Goal: Task Accomplishment & Management: Manage account settings

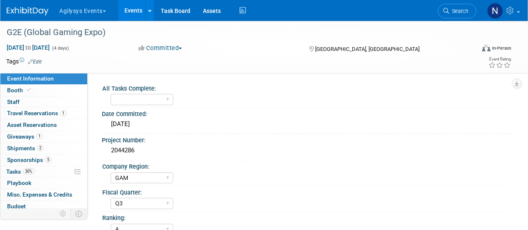
select select "GAM"
select select "Q3"
select select "A"
select select "Yes"
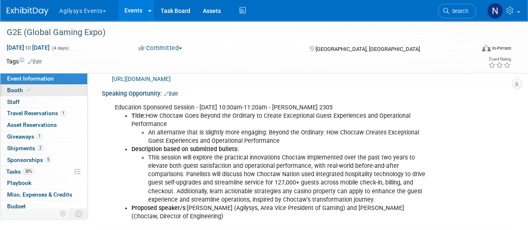
click at [45, 87] on link "Booth" at bounding box center [43, 90] width 87 height 11
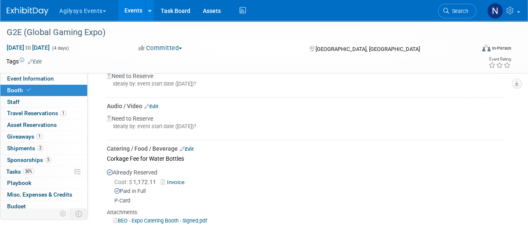
scroll to position [249, 0]
click at [160, 107] on div "Audio / Video Edit" at bounding box center [306, 106] width 398 height 8
click at [158, 105] on link "Edit" at bounding box center [151, 107] width 14 height 6
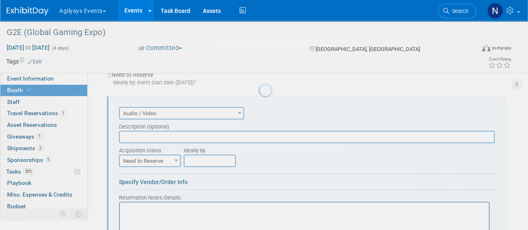
scroll to position [251, 0]
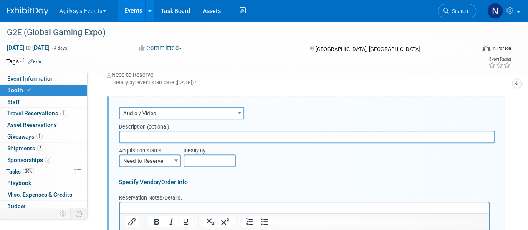
click at [202, 137] on input "text" at bounding box center [307, 137] width 376 height 13
click at [180, 182] on link "Specify Vendor/Order Info" at bounding box center [153, 182] width 69 height 7
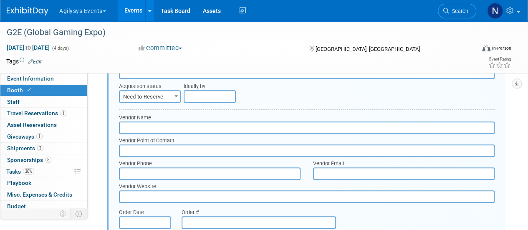
scroll to position [315, 0]
click at [164, 123] on input "text" at bounding box center [307, 128] width 376 height 13
type input "AV Dimensions"
click at [199, 148] on input "text" at bounding box center [307, 150] width 376 height 13
paste input "Justin Kristich"
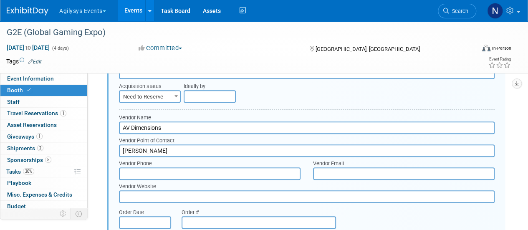
type input "Justin Kristich"
click at [201, 177] on input "text" at bounding box center [210, 173] width 182 height 13
paste input "480.678.8990"
type input "480.678.8990"
click at [336, 173] on input "text" at bounding box center [404, 173] width 182 height 13
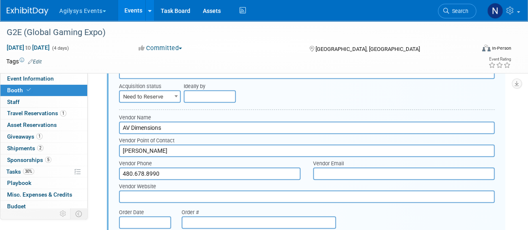
paste input "justin.kristich@avdimensions.com"
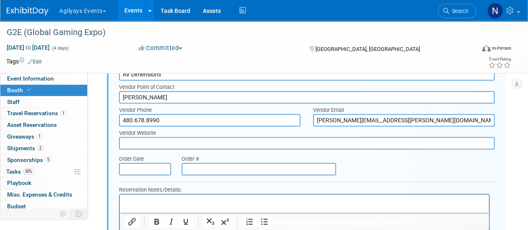
scroll to position [367, 0]
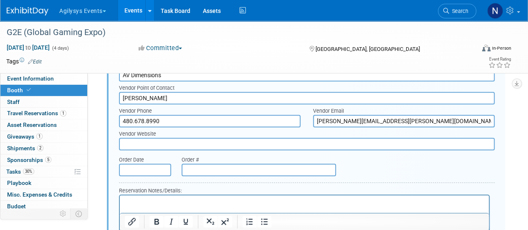
type input "justin.kristich@avdimensions.com"
click at [201, 170] on input "text" at bounding box center [259, 170] width 154 height 13
paste input "40792"
type input "40792"
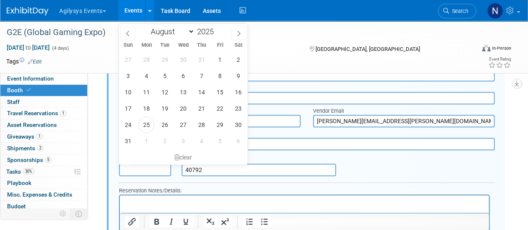
click at [149, 170] on input "text" at bounding box center [145, 170] width 52 height 13
click at [123, 26] on span at bounding box center [127, 33] width 15 height 14
select select "6"
click at [212, 73] on div "29 30 1 2 3 4 5 6 7 8 9 10 11 12 13 14 15 16 17 18 19 20 21 22 23 24 25 26 27 2…" at bounding box center [183, 100] width 129 height 98
click at [222, 75] on span "11" at bounding box center [220, 76] width 16 height 16
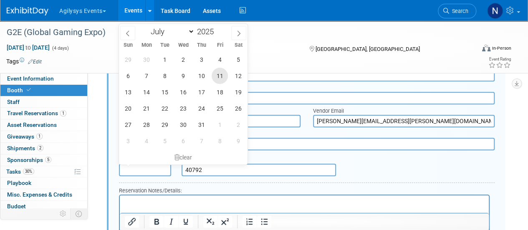
type input "Jul 11, 2025"
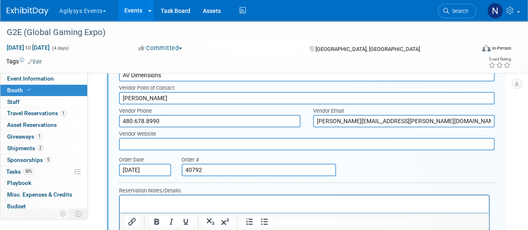
click at [357, 165] on div "Order Date Jul 11, 2025 Order # 40792" at bounding box center [307, 166] width 388 height 26
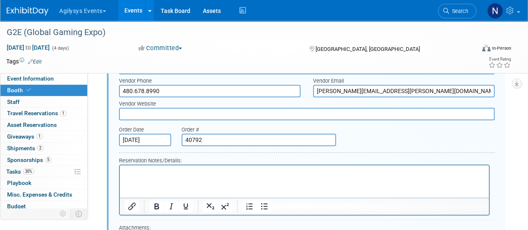
scroll to position [398, 0]
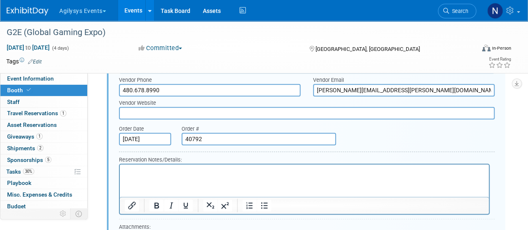
click at [214, 175] on html at bounding box center [304, 169] width 369 height 11
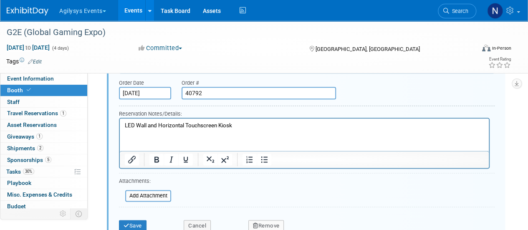
scroll to position [446, 0]
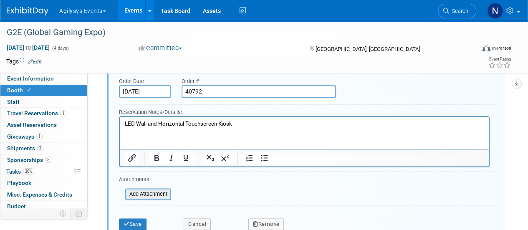
click at [142, 189] on input "file" at bounding box center [120, 194] width 99 height 10
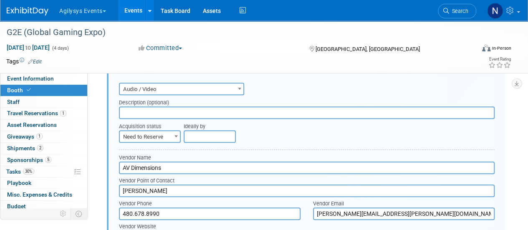
scroll to position [275, 0]
click at [148, 133] on span "Need to Reserve" at bounding box center [150, 137] width 60 height 12
select select "2"
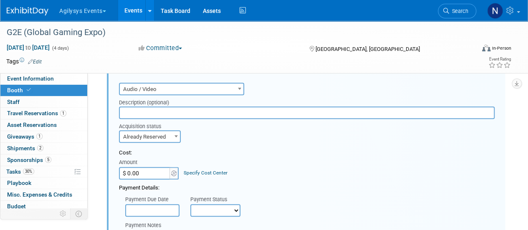
click at [142, 173] on input "$ 0.00" at bounding box center [145, 173] width 52 height 13
paste input "21,075.11"
type input "$ 21,075.11"
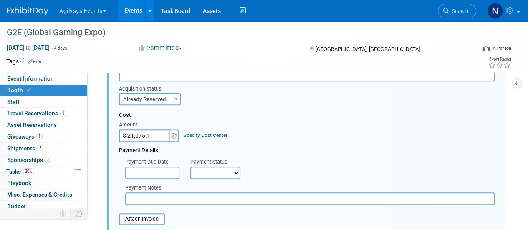
scroll to position [315, 0]
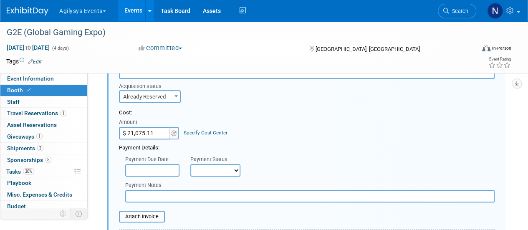
click at [251, 191] on input "text" at bounding box center [310, 196] width 370 height 13
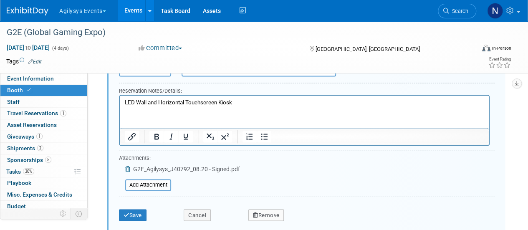
scroll to position [626, 0]
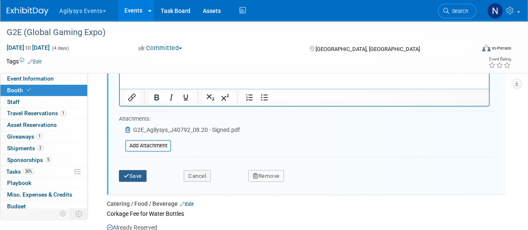
type input "Waiting on Invoice"
click at [139, 172] on button "Save" at bounding box center [133, 176] width 28 height 12
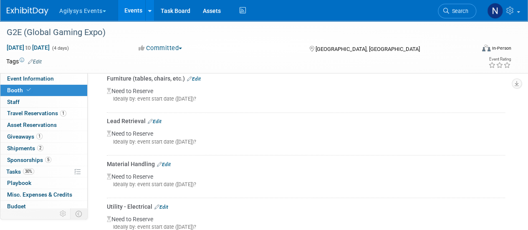
scroll to position [653, 0]
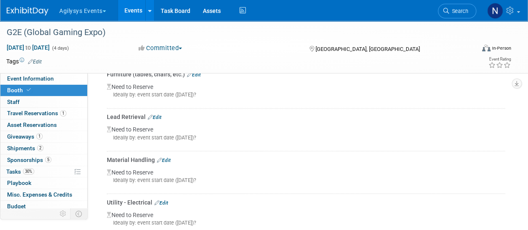
click at [171, 157] on div "Material Handling Edit" at bounding box center [306, 159] width 398 height 8
click at [167, 157] on link "Edit" at bounding box center [164, 160] width 14 height 6
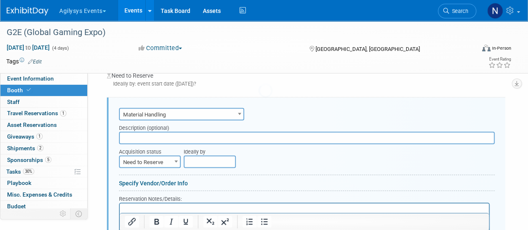
scroll to position [0, 0]
click at [165, 157] on span "Need to Reserve" at bounding box center [150, 162] width 60 height 12
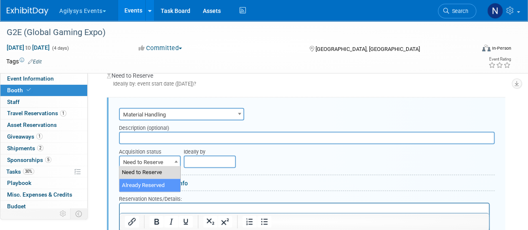
select select "2"
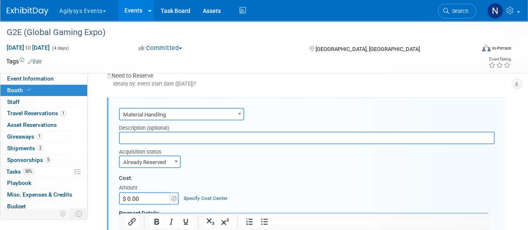
click at [150, 192] on input "$ 0.00" at bounding box center [145, 198] width 52 height 13
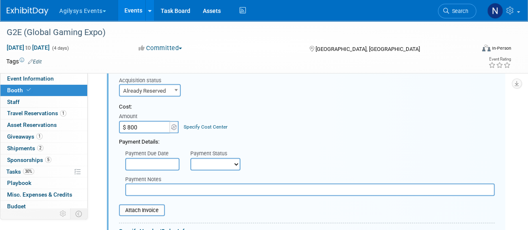
scroll to position [778, 0]
type input "$ 800.00"
click at [224, 184] on input "text" at bounding box center [310, 190] width 370 height 13
type input "Marketing Event P-Card"
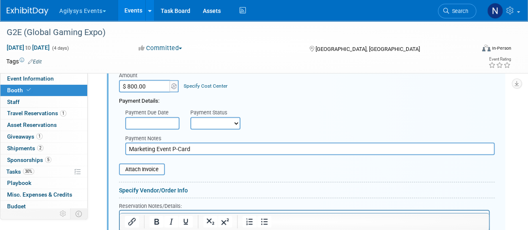
scroll to position [850, 0]
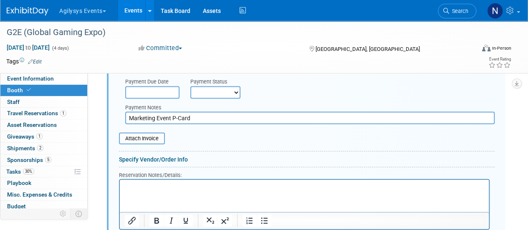
click at [175, 191] on html at bounding box center [304, 185] width 369 height 11
click at [178, 160] on link "Specify Vendor/Order Info" at bounding box center [153, 159] width 69 height 7
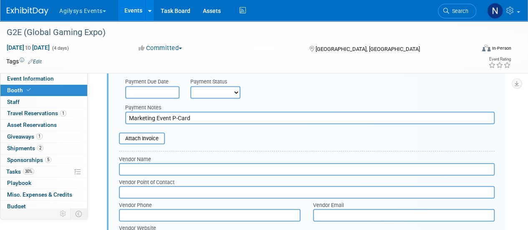
click at [170, 169] on input "text" at bounding box center [307, 169] width 376 height 13
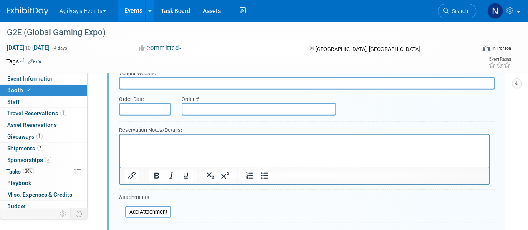
scroll to position [1005, 0]
type input "Freeman"
click at [159, 145] on html at bounding box center [304, 139] width 369 height 11
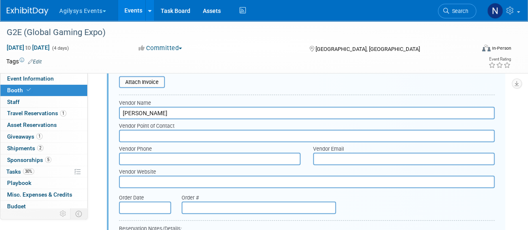
scroll to position [808, 0]
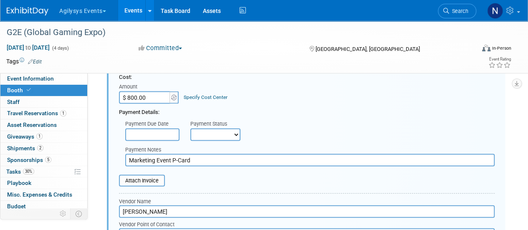
click at [159, 179] on input "file" at bounding box center [114, 181] width 99 height 10
click at [143, 183] on input "file" at bounding box center [114, 181] width 99 height 10
click at [429, 125] on div "Payment Due Date Payment Status Not Paid Yet Partially Paid Paid in Full Next P…" at bounding box center [307, 128] width 388 height 25
click at [321, 94] on div "Cost: Amount $ 800.00 Specify Cost Center Cost Center -- Not Specified --" at bounding box center [307, 88] width 376 height 30
click at [157, 176] on input "file" at bounding box center [114, 181] width 99 height 10
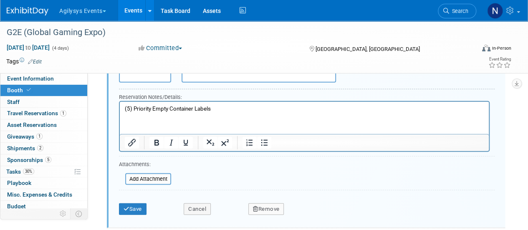
scroll to position [1045, 0]
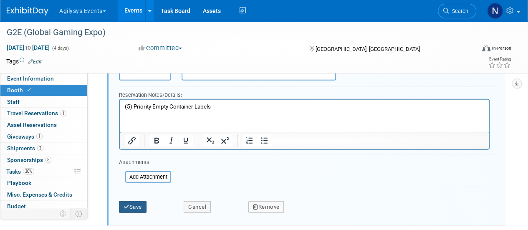
click at [131, 201] on button "Save" at bounding box center [133, 207] width 28 height 12
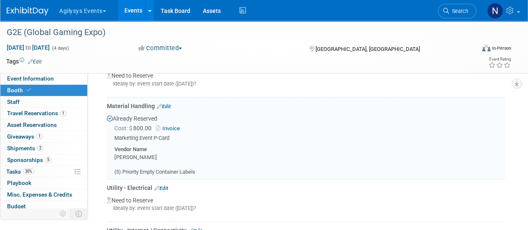
scroll to position [620, 0]
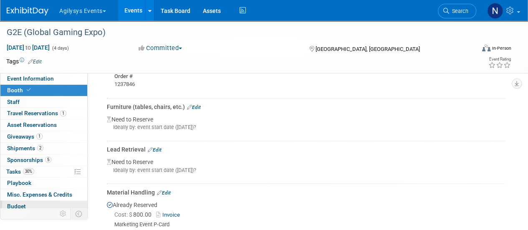
click at [23, 208] on span "Budget" at bounding box center [16, 206] width 19 height 7
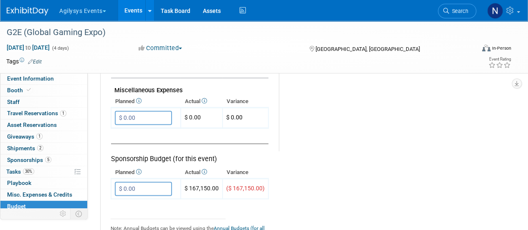
scroll to position [527, 0]
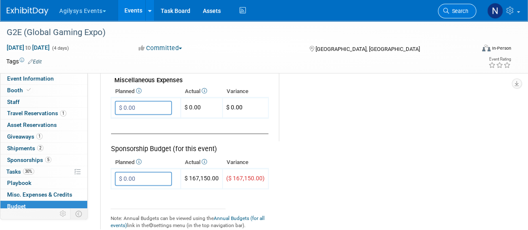
click at [453, 15] on link "Search" at bounding box center [457, 11] width 38 height 15
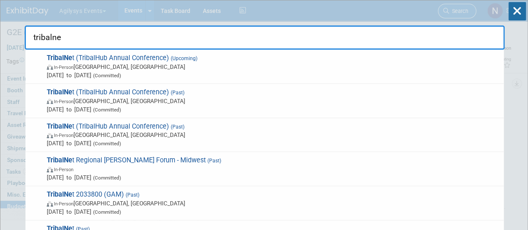
type input "tribalnet"
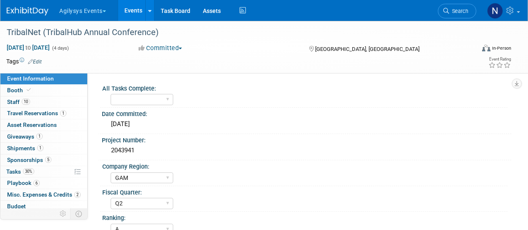
select select "GAM"
select select "Q2"
select select "A"
select select "Yes"
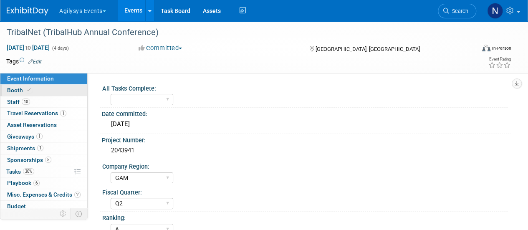
click at [53, 91] on link "Booth" at bounding box center [43, 90] width 87 height 11
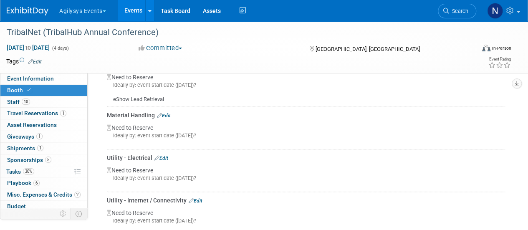
scroll to position [413, 0]
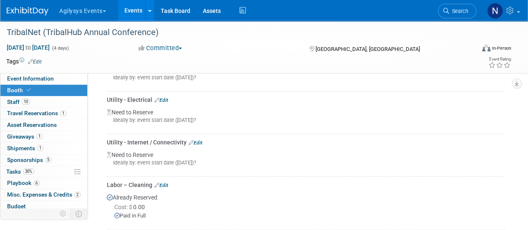
click at [198, 146] on link "Edit" at bounding box center [196, 143] width 14 height 6
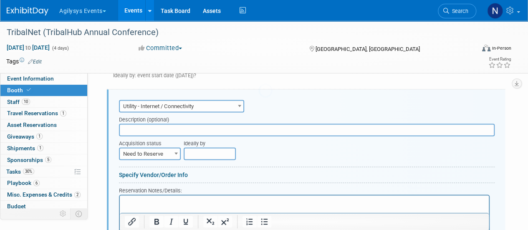
scroll to position [0, 0]
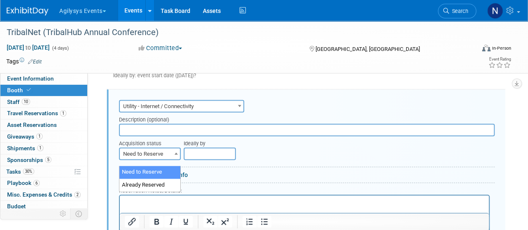
click at [144, 160] on span "Need to Reserve" at bounding box center [150, 154] width 60 height 12
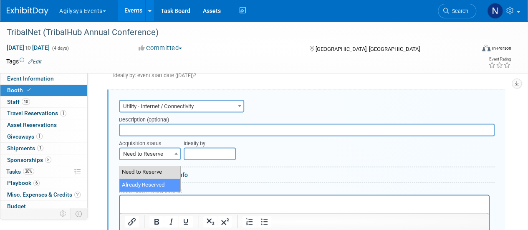
select select "2"
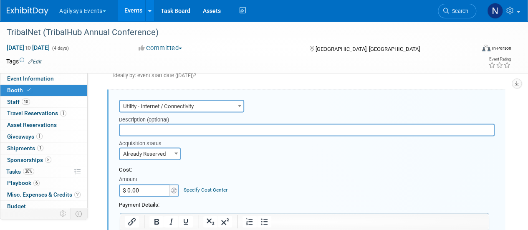
click at [145, 195] on input "$ 0.00" at bounding box center [145, 190] width 52 height 13
type input "$ 3,000.00"
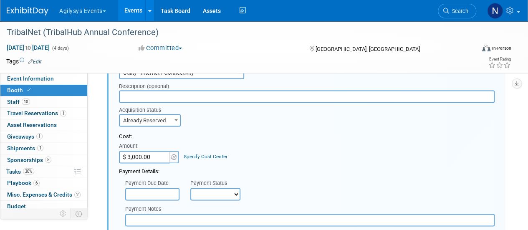
scroll to position [543, 0]
click at [153, 99] on input "text" at bounding box center [307, 97] width 376 height 13
type input "D"
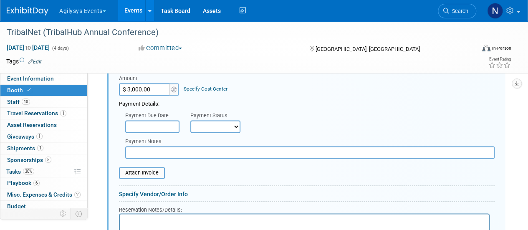
scroll to position [617, 0]
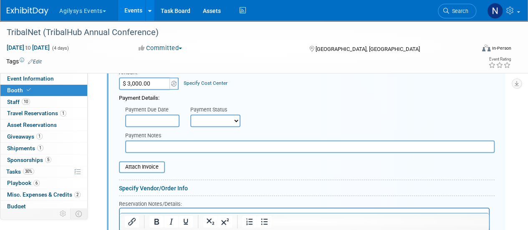
type input "(3) Dedicated Hardline"
click at [145, 172] on input "file" at bounding box center [114, 167] width 99 height 10
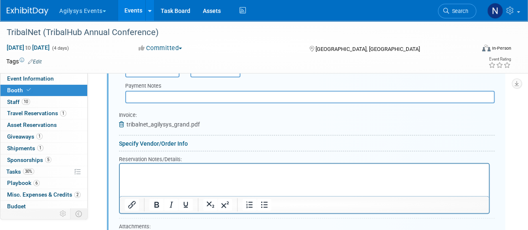
scroll to position [664, 0]
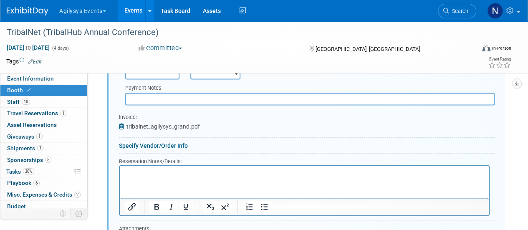
click at [265, 105] on input "text" at bounding box center [310, 99] width 370 height 13
type input "Marketing Events P-Card"
click at [185, 148] on link "Specify Vendor/Order Info" at bounding box center [153, 145] width 69 height 7
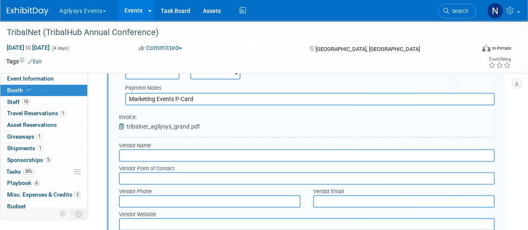
click at [183, 157] on input "text" at bounding box center [307, 155] width 376 height 13
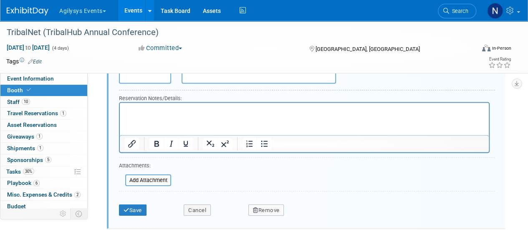
scroll to position [897, 0]
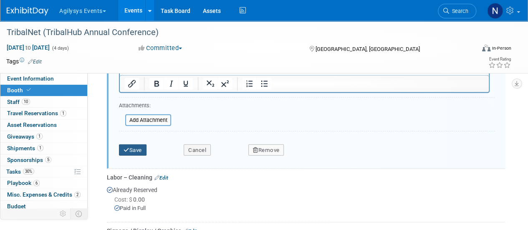
type input "Grand Sierra"
click at [140, 156] on button "Save" at bounding box center [133, 150] width 28 height 12
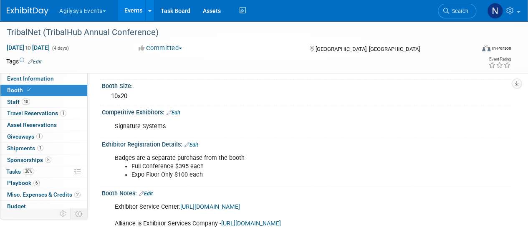
scroll to position [88, 0]
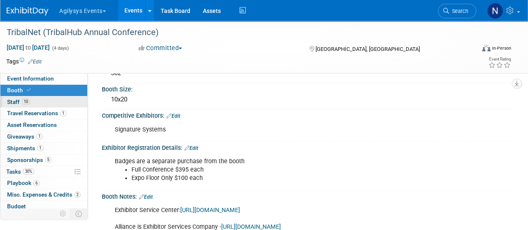
click at [38, 101] on link "10 Staff 10" at bounding box center [43, 101] width 87 height 11
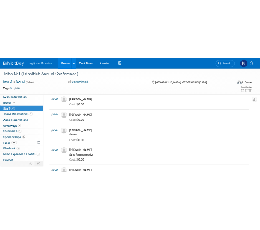
scroll to position [107, 0]
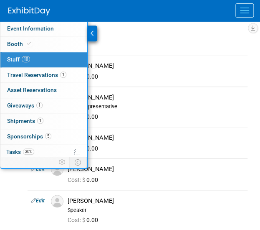
click at [90, 36] on div at bounding box center [93, 33] width 10 height 16
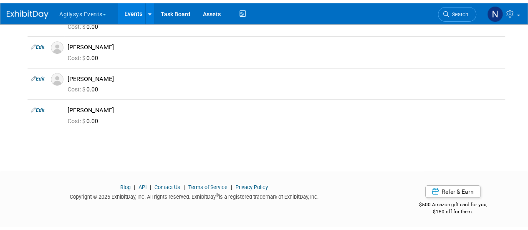
scroll to position [262, 0]
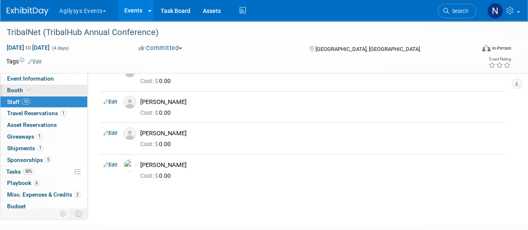
click at [52, 90] on link "Booth" at bounding box center [43, 90] width 87 height 11
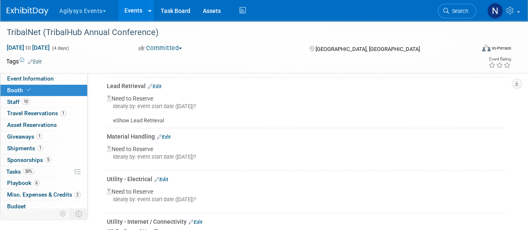
scroll to position [385, 0]
click at [152, 89] on icon at bounding box center [150, 86] width 5 height 5
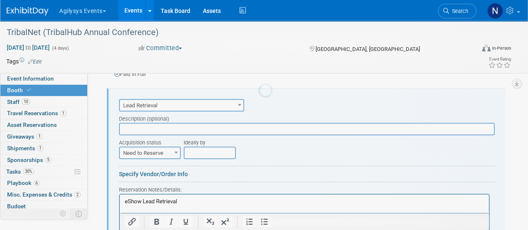
scroll to position [0, 0]
click at [162, 135] on input "text" at bounding box center [307, 129] width 376 height 13
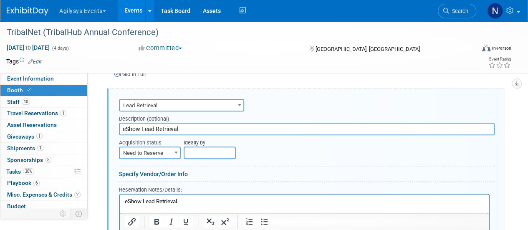
type input "eShow Lead Retrieval"
click at [161, 159] on span "Need to Reserve" at bounding box center [150, 153] width 60 height 12
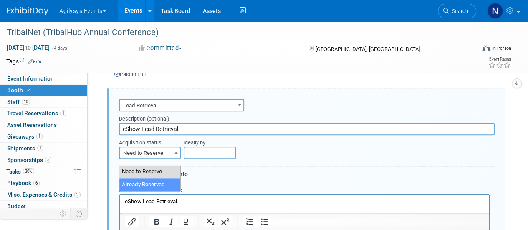
select select "2"
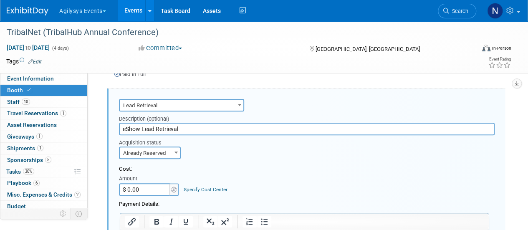
click at [156, 196] on input "$ 0.00" at bounding box center [145, 189] width 52 height 13
paste input "2,182"
type input "$ 2,182.00"
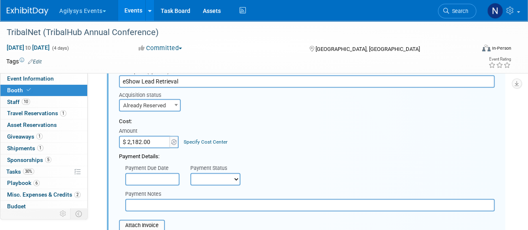
scroll to position [423, 0]
click at [159, 211] on input "text" at bounding box center [310, 205] width 370 height 13
type input "Marketing Events P-Card"
click at [219, 183] on select "Not Paid Yet Partially Paid Paid in Full" at bounding box center [215, 179] width 50 height 13
select select "1"
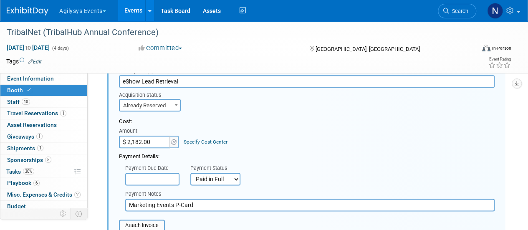
click at [190, 179] on select "Not Paid Yet Partially Paid Paid in Full" at bounding box center [215, 179] width 50 height 13
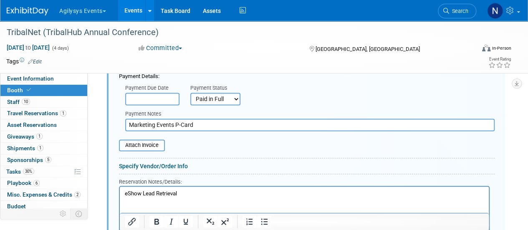
scroll to position [504, 0]
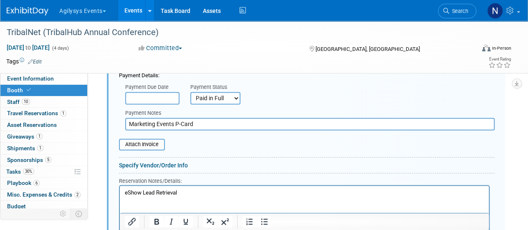
click at [192, 193] on p "eShow Lead Retrieval" at bounding box center [305, 193] width 360 height 8
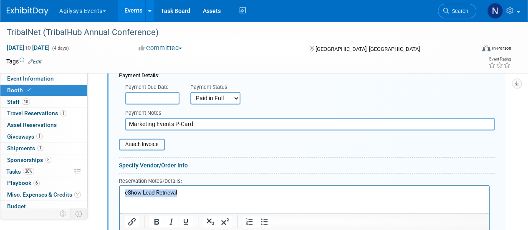
click at [192, 193] on p "eShow Lead Retrieval" at bounding box center [305, 193] width 360 height 8
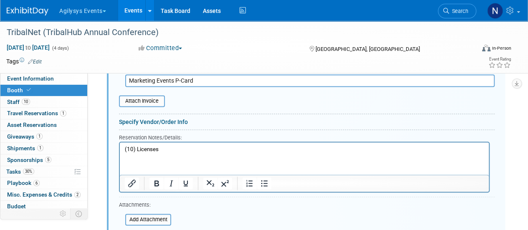
scroll to position [585, 0]
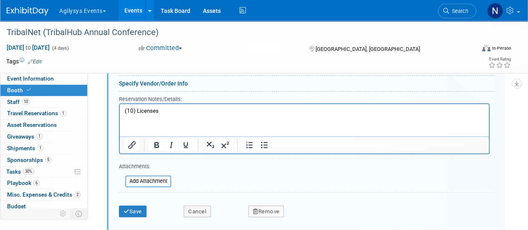
click at [165, 195] on form "Audio / Video Carpet / Flooring Catering / Food / Beverage Floral / Decorative …" at bounding box center [307, 53] width 376 height 335
click at [159, 185] on input "file" at bounding box center [120, 181] width 99 height 10
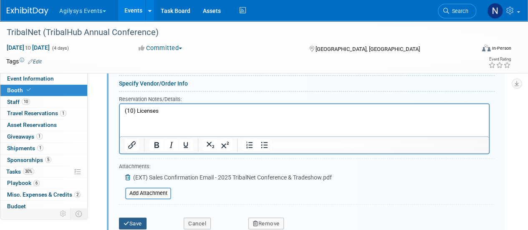
click at [145, 228] on button "Save" at bounding box center [133, 224] width 28 height 12
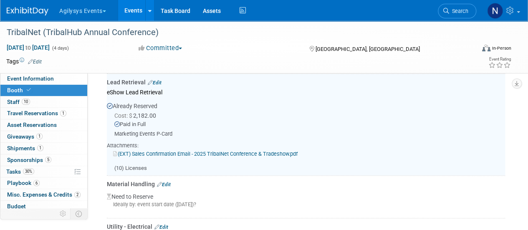
scroll to position [375, 0]
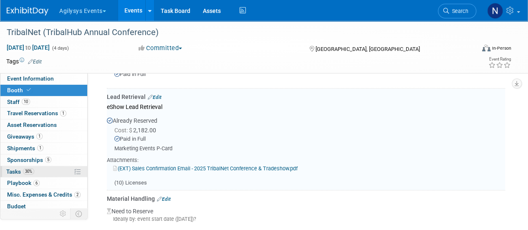
click at [54, 170] on link "30% Tasks 30%" at bounding box center [43, 171] width 87 height 11
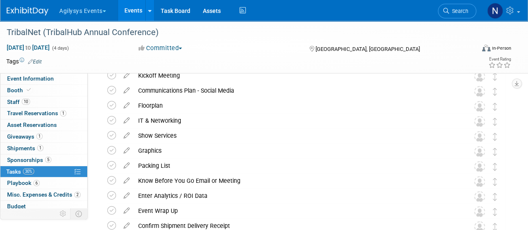
scroll to position [84, 0]
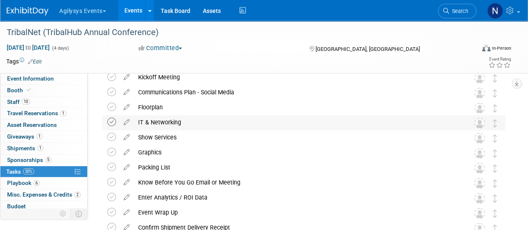
click at [112, 121] on icon at bounding box center [111, 122] width 9 height 9
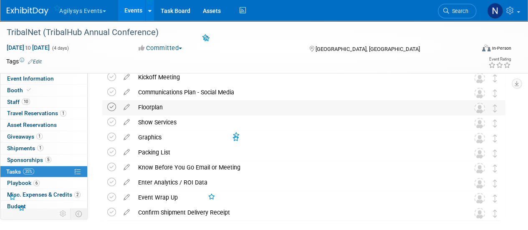
click at [110, 103] on icon at bounding box center [111, 107] width 9 height 9
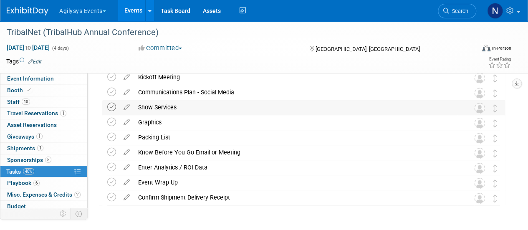
click at [112, 106] on icon at bounding box center [111, 107] width 9 height 9
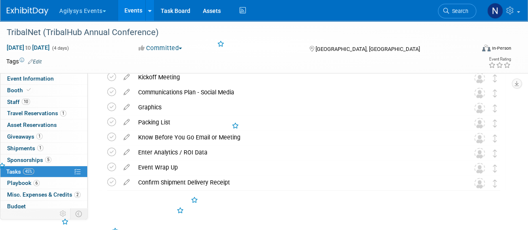
click at [112, 106] on icon at bounding box center [111, 107] width 9 height 9
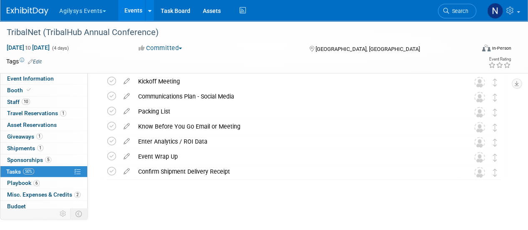
scroll to position [0, 0]
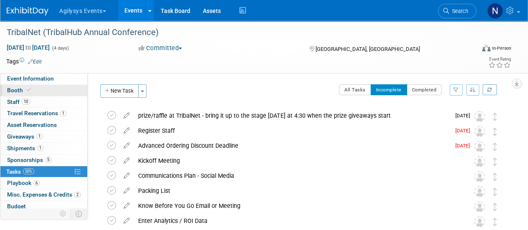
click at [19, 86] on link "Booth" at bounding box center [43, 90] width 87 height 11
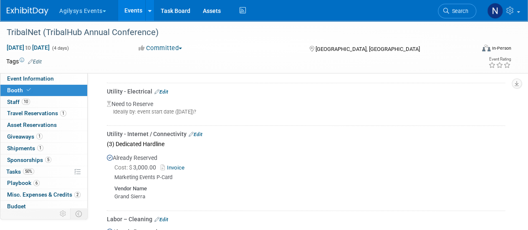
scroll to position [524, 0]
click at [162, 95] on link "Edit" at bounding box center [161, 92] width 14 height 6
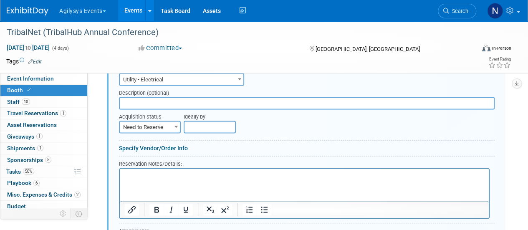
scroll to position [544, 0]
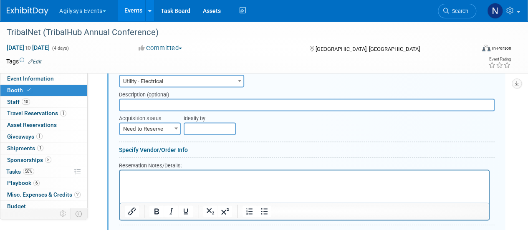
click at [154, 135] on span "Need to Reserve" at bounding box center [150, 129] width 60 height 12
click at [154, 168] on div "Reservation Notes/Details:" at bounding box center [304, 165] width 371 height 8
click at [152, 135] on span "Need to Reserve" at bounding box center [150, 129] width 60 height 12
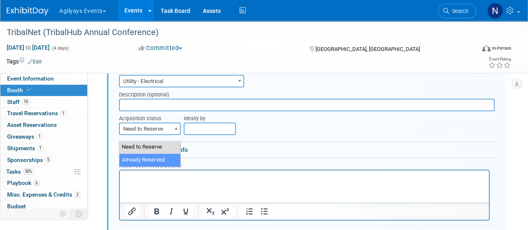
select select "2"
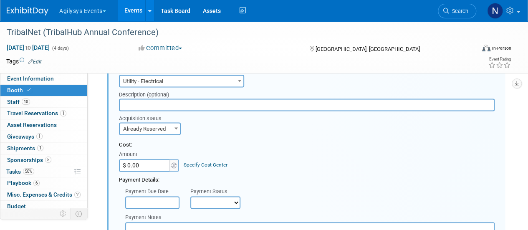
click at [153, 111] on input "text" at bounding box center [307, 105] width 376 height 13
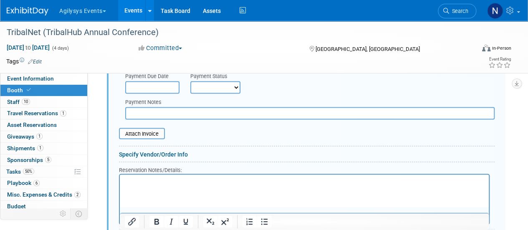
scroll to position [644, 0]
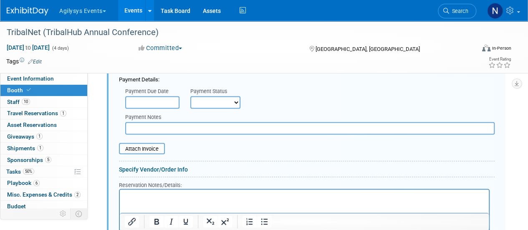
click at [164, 133] on input "text" at bounding box center [310, 128] width 370 height 13
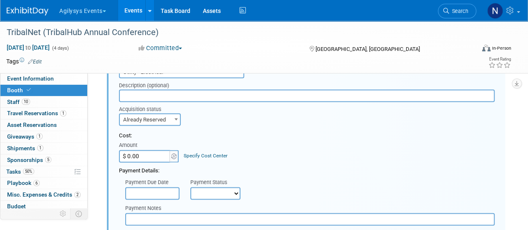
scroll to position [550, 0]
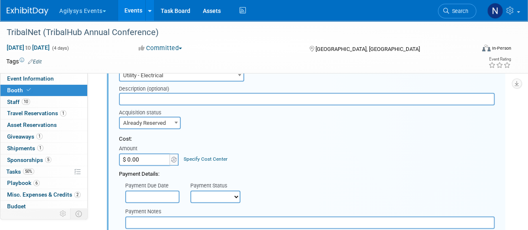
click at [139, 105] on input "text" at bounding box center [307, 99] width 376 height 13
type input "(4) 120 Amps"
click at [143, 161] on input "$ 0.00" at bounding box center [145, 159] width 52 height 13
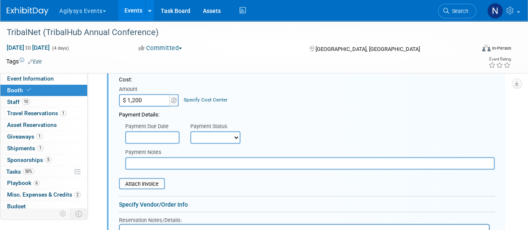
scroll to position [611, 0]
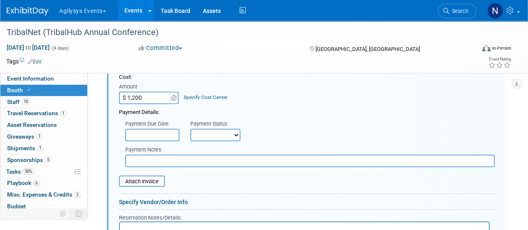
type input "$ 1,200.00"
click at [205, 139] on select "Not Paid Yet Partially Paid Paid in Full" at bounding box center [215, 135] width 50 height 13
select select "1"
click at [190, 134] on select "Not Paid Yet Partially Paid Paid in Full" at bounding box center [215, 135] width 50 height 13
click at [190, 162] on input "text" at bounding box center [310, 160] width 370 height 13
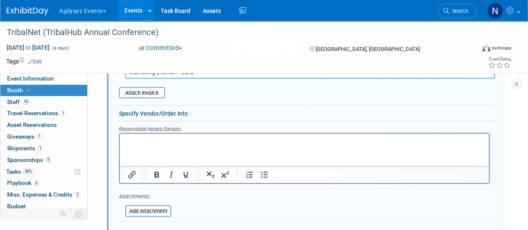
scroll to position [701, 0]
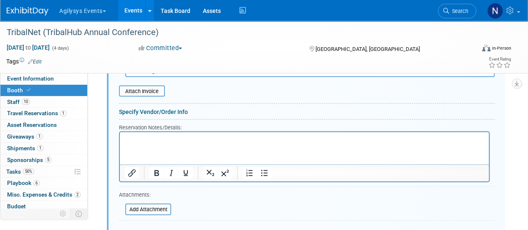
type input "Marketing Events P-Card"
click at [166, 114] on link "Specify Vendor/Order Info" at bounding box center [153, 111] width 69 height 7
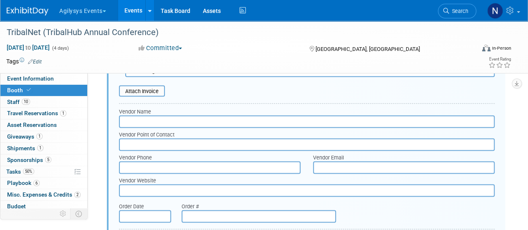
click at [149, 128] on input "text" at bounding box center [307, 121] width 376 height 13
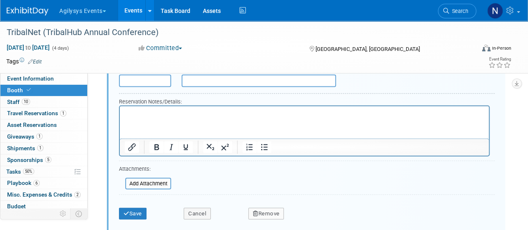
scroll to position [863, 0]
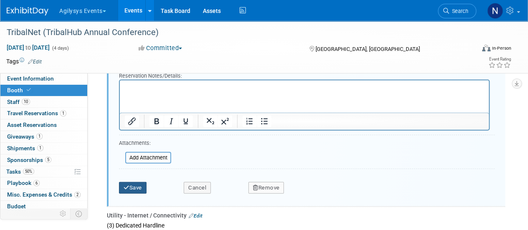
type input "Grand Sierra"
click at [142, 193] on button "Save" at bounding box center [133, 188] width 28 height 12
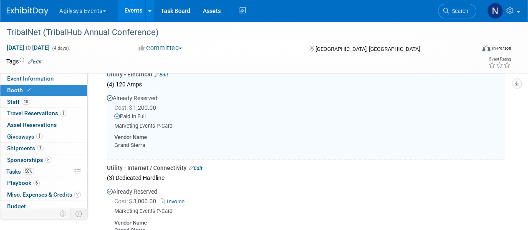
scroll to position [519, 0]
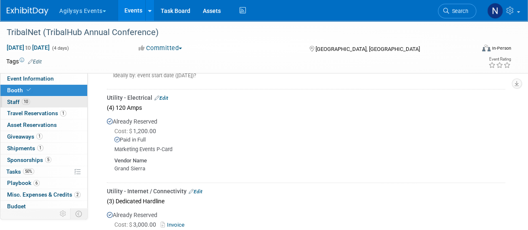
click at [35, 101] on link "10 Staff 10" at bounding box center [43, 101] width 87 height 11
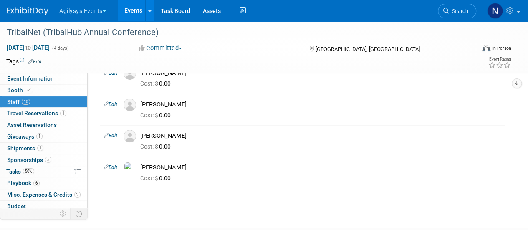
scroll to position [260, 0]
